Goal: Task Accomplishment & Management: Use online tool/utility

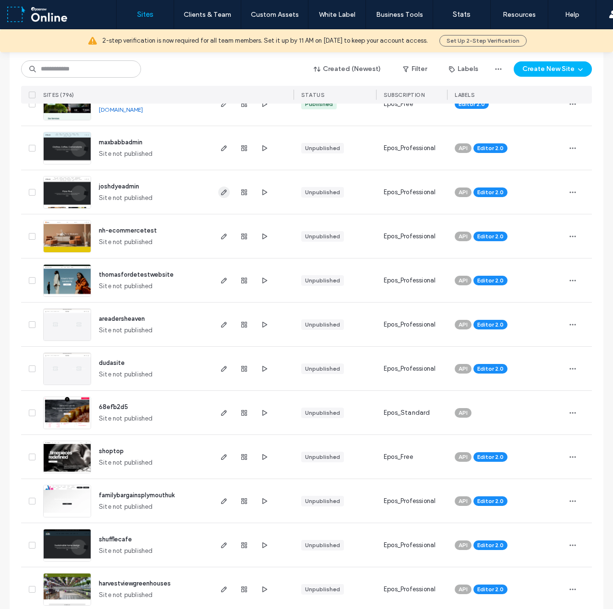
scroll to position [767, 0]
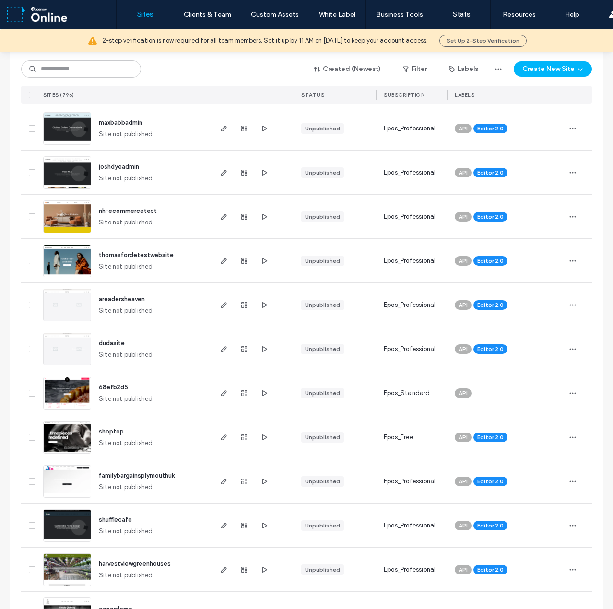
click at [220, 490] on div at bounding box center [244, 481] width 52 height 44
click at [222, 483] on icon "button" at bounding box center [224, 482] width 8 height 8
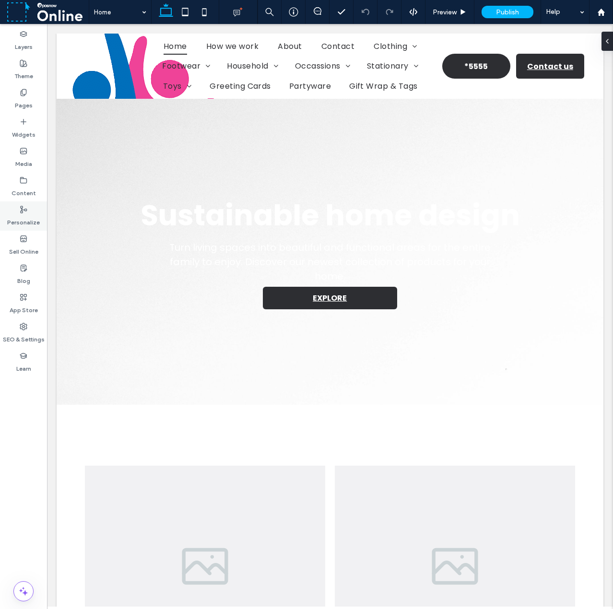
click at [20, 208] on icon at bounding box center [24, 210] width 8 height 8
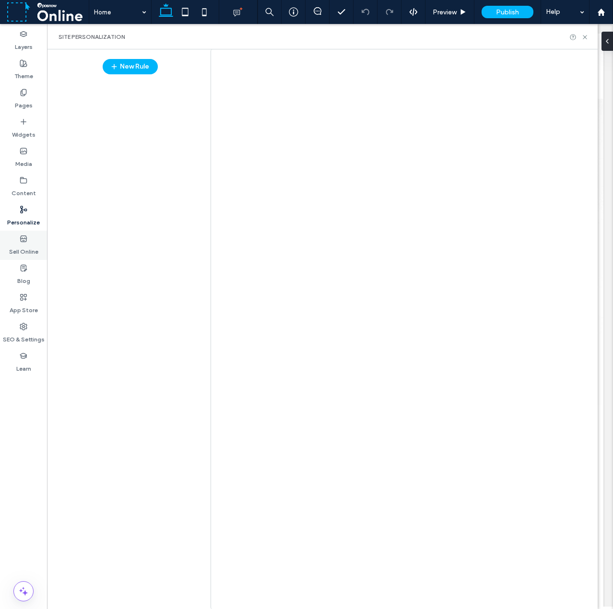
click at [24, 241] on use at bounding box center [23, 238] width 6 height 6
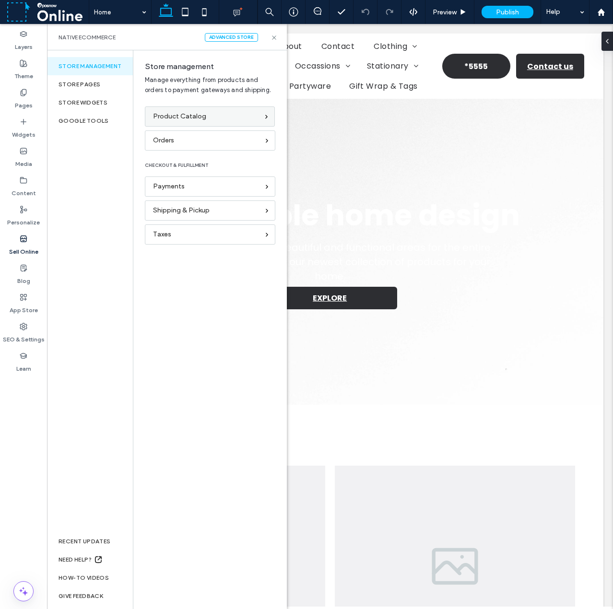
click at [220, 109] on div "Product Catalog" at bounding box center [210, 116] width 130 height 20
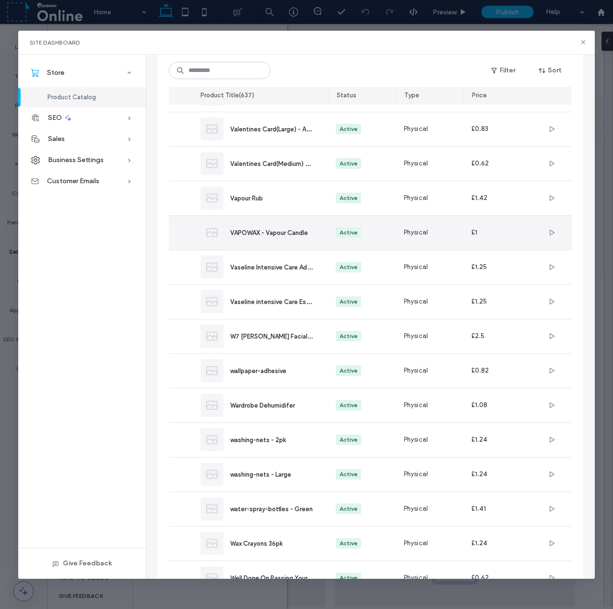
scroll to position [1657, 0]
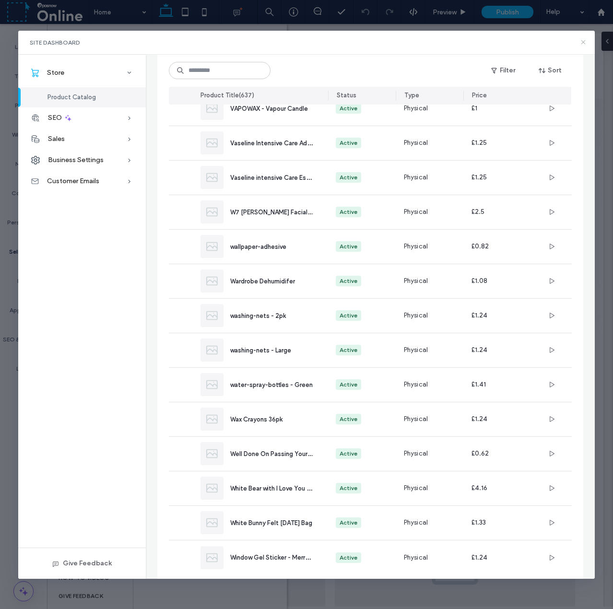
click at [585, 45] on icon at bounding box center [583, 42] width 8 height 8
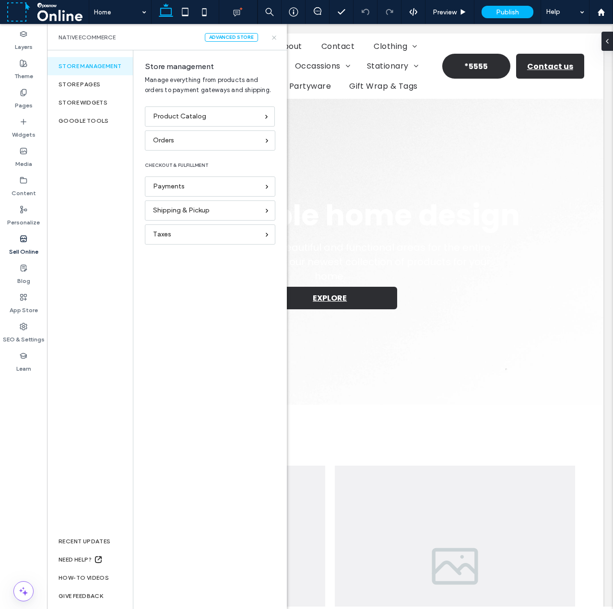
click at [274, 34] on icon at bounding box center [273, 37] width 7 height 7
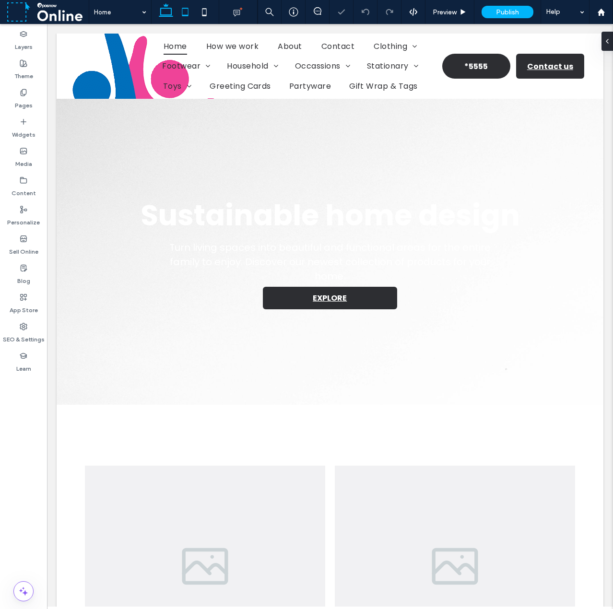
scroll to position [0, 0]
